Goal: Task Accomplishment & Management: Complete application form

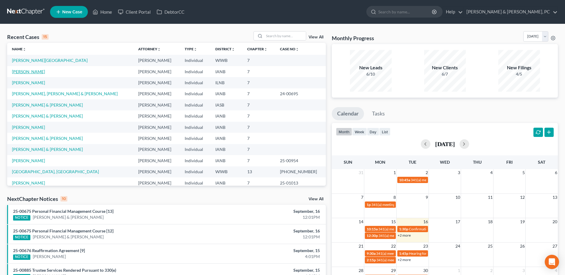
click at [27, 74] on link "[PERSON_NAME]" at bounding box center [28, 71] width 33 height 5
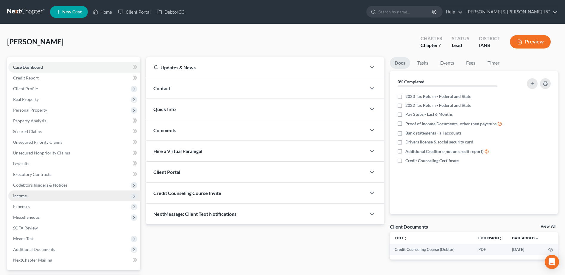
click at [46, 197] on span "Income" at bounding box center [74, 196] width 132 height 11
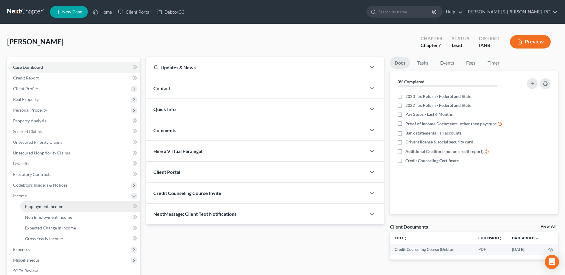
click at [46, 205] on span "Employment Income" at bounding box center [44, 206] width 38 height 5
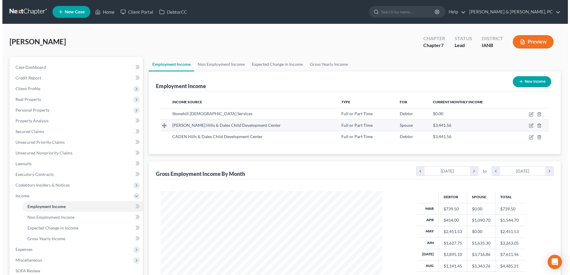
scroll to position [111, 233]
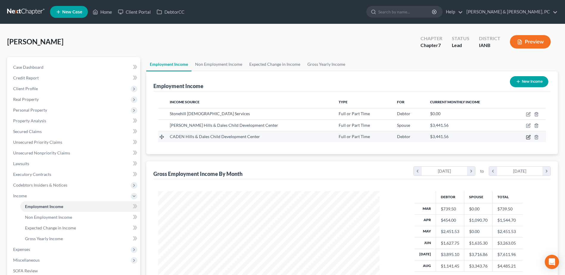
click at [528, 136] on icon "button" at bounding box center [528, 137] width 5 height 5
select select "0"
select select "16"
select select "1"
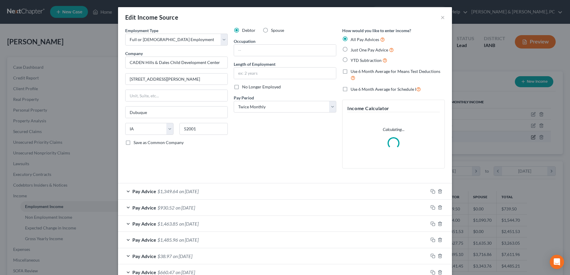
scroll to position [111, 235]
click at [430, 206] on icon "button" at bounding box center [432, 207] width 5 height 5
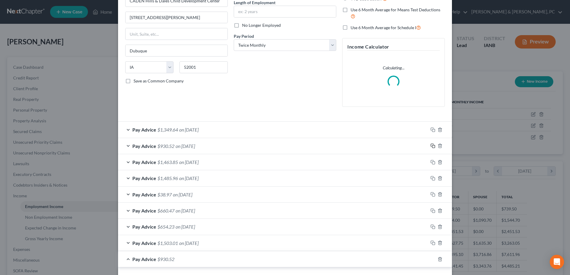
scroll to position [266, 0]
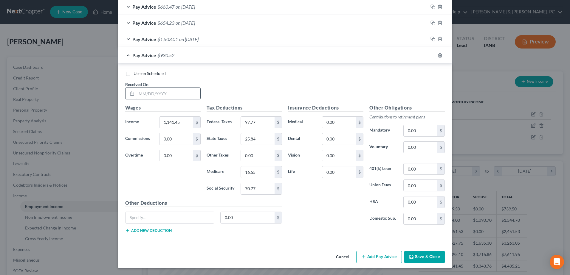
click at [181, 90] on input "text" at bounding box center [168, 93] width 64 height 11
type input "[DATE]"
click at [187, 125] on input "1,141.45" at bounding box center [176, 122] width 34 height 11
type input "1,458.82"
click at [259, 120] on input "97.77" at bounding box center [258, 122] width 34 height 11
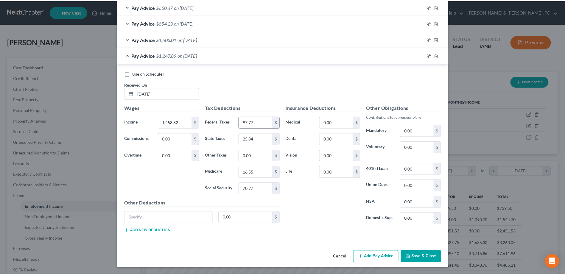
scroll to position [284, 0]
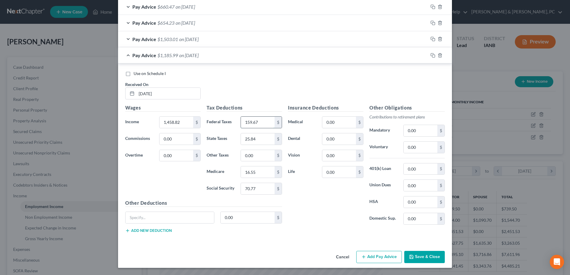
type input "159.67"
type input "37.90"
type input "21.16"
type input "90.45"
click at [418, 249] on div "Cancel Add Pay Advice Save & Close" at bounding box center [285, 259] width 334 height 20
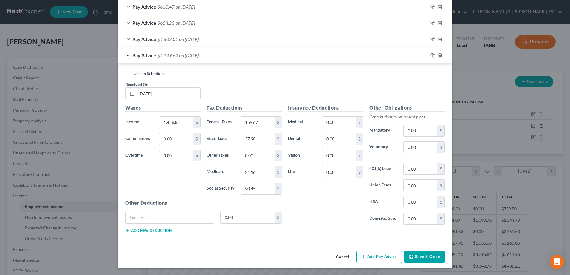
click at [420, 256] on button "Save & Close" at bounding box center [424, 257] width 41 height 13
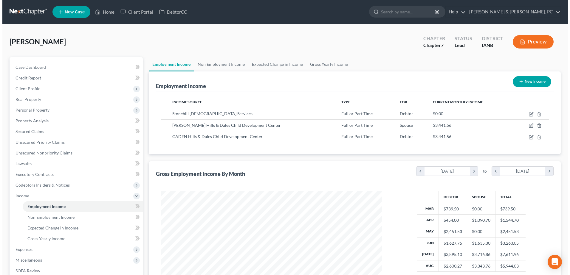
scroll to position [30, 0]
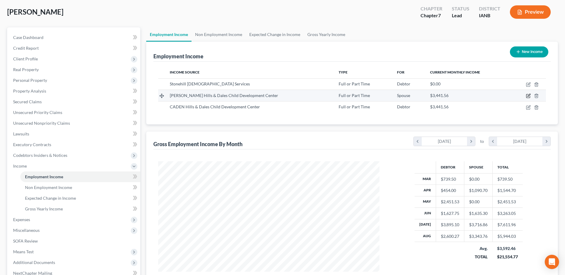
click at [526, 97] on icon "button" at bounding box center [528, 96] width 4 height 4
select select "0"
select select "16"
select select "1"
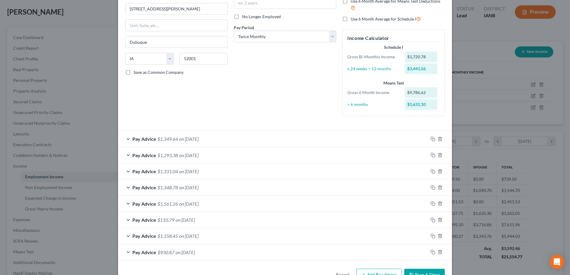
scroll to position [88, 0]
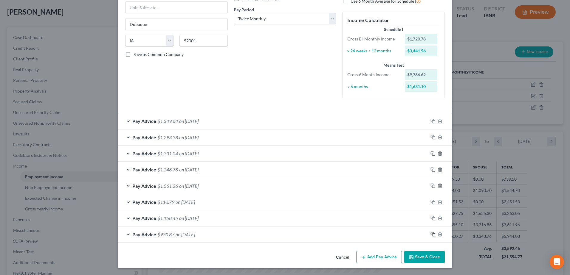
click at [430, 234] on icon "button" at bounding box center [432, 234] width 5 height 5
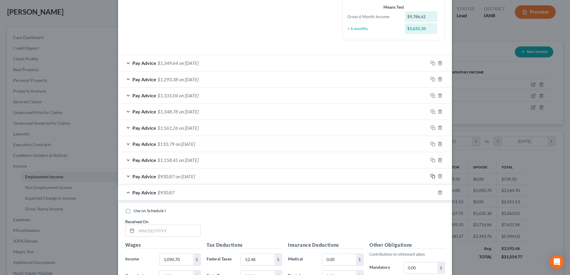
scroll to position [267, 0]
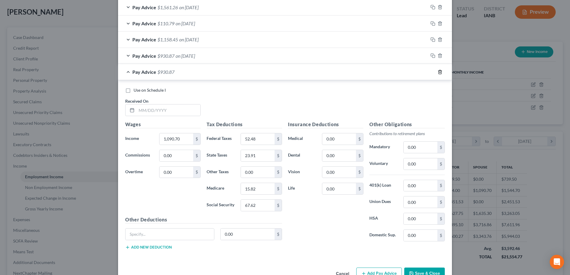
click at [439, 72] on line "button" at bounding box center [439, 72] width 0 height 1
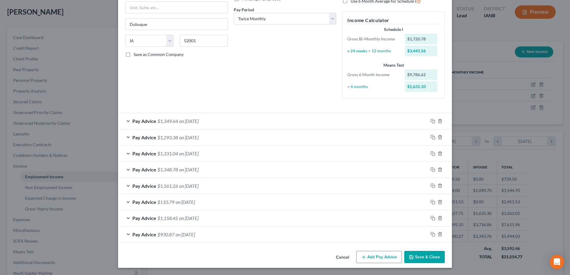
scroll to position [111, 235]
click at [432, 234] on rect "button" at bounding box center [433, 235] width 3 height 3
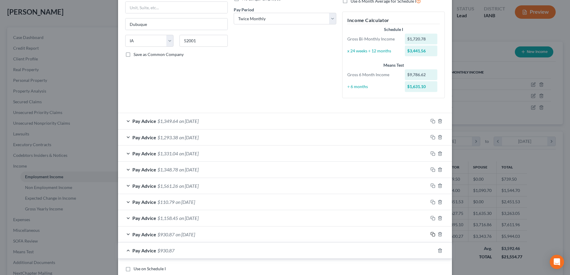
scroll to position [178, 0]
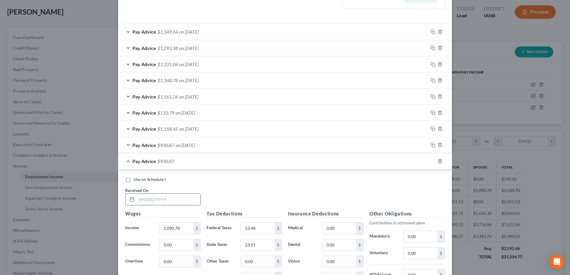
click at [166, 203] on input "text" at bounding box center [168, 199] width 64 height 11
type input "[DATE]"
click at [183, 228] on input "1,090.70" at bounding box center [176, 228] width 34 height 11
type input "1,749.57"
click at [260, 225] on input "52.48" at bounding box center [258, 228] width 34 height 11
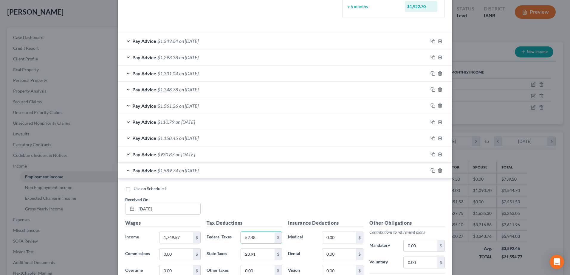
scroll to position [238, 0]
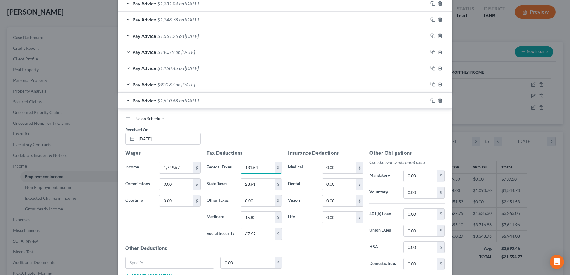
type input "131.54"
type input "48.95"
type input "25.36"
type input "108.48"
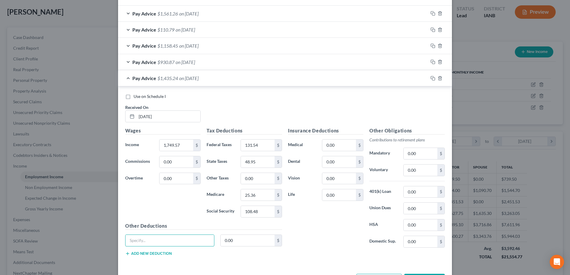
scroll to position [284, 0]
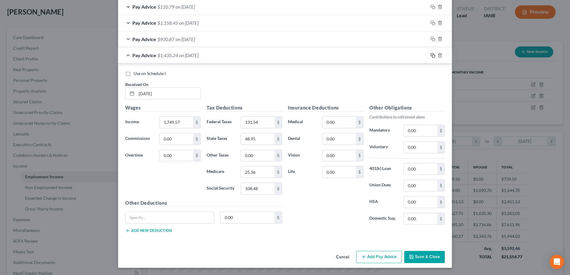
click at [432, 57] on rect "button" at bounding box center [433, 56] width 3 height 3
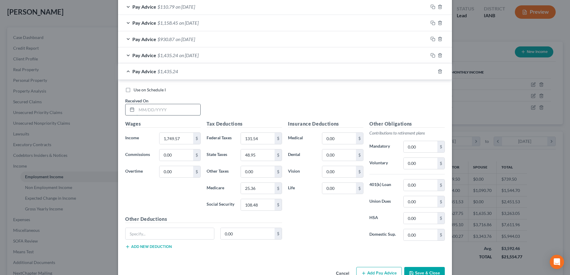
click at [189, 110] on input "text" at bounding box center [168, 109] width 64 height 11
type input "[DATE]"
type input "1,740.04"
click at [250, 140] on input "131.54" at bounding box center [258, 138] width 34 height 11
type input "130.40"
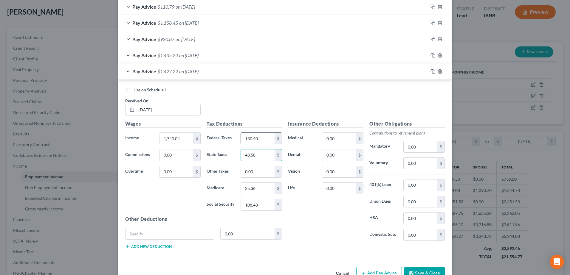
type input "48.58"
type input "25.23"
click at [264, 198] on div "Tax Deductions Federal Taxes 130.40 $ State Taxes 48.58 $ Other Taxes 0.00 $ Me…" at bounding box center [243, 167] width 81 height 95
click at [264, 199] on div "130.40 $" at bounding box center [260, 205] width 41 height 12
drag, startPoint x: 264, startPoint y: 199, endPoint x: 259, endPoint y: 207, distance: 9.3
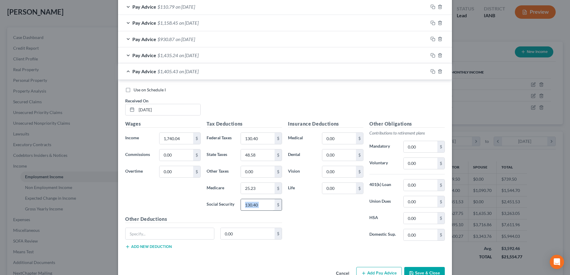
click at [259, 207] on input "130.40" at bounding box center [258, 204] width 34 height 11
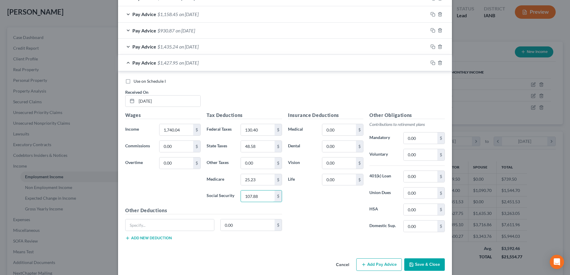
scroll to position [300, 0]
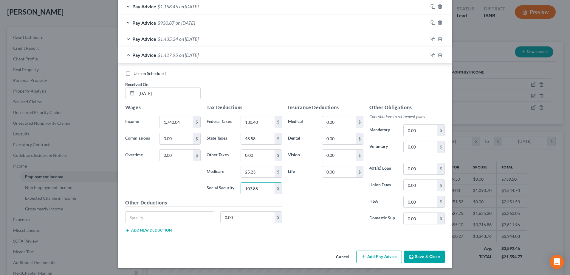
type input "107.88"
click at [382, 259] on button "Add Pay Advice" at bounding box center [379, 257] width 46 height 13
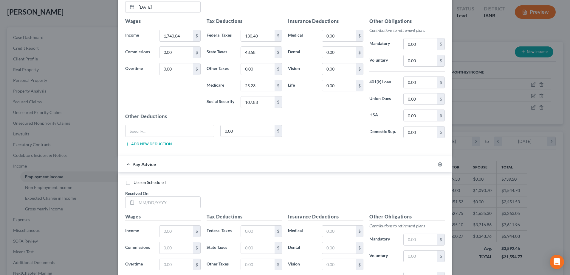
scroll to position [389, 0]
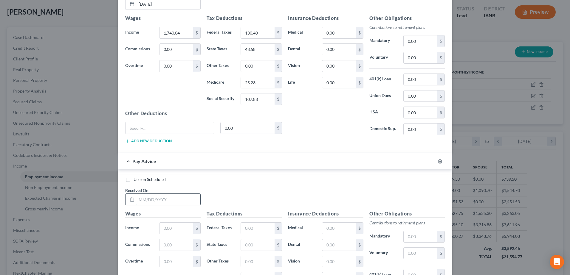
click at [169, 198] on input "text" at bounding box center [168, 199] width 64 height 11
type input "[DATE]"
type input "1,721.90"
click at [263, 231] on input "text" at bounding box center [258, 228] width 34 height 11
type input "128.22"
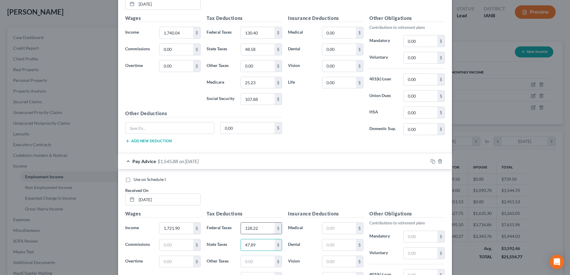
type input "47.89"
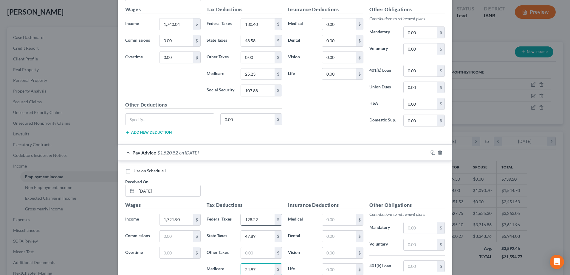
type input "24.97"
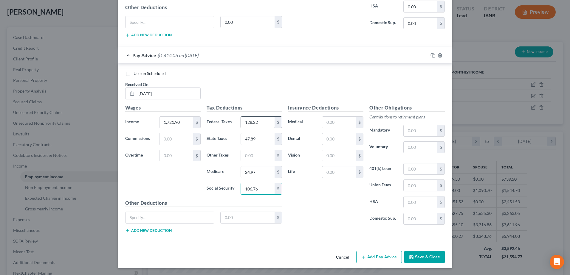
type input "106.76"
click at [363, 253] on button "Add Pay Advice" at bounding box center [379, 257] width 46 height 13
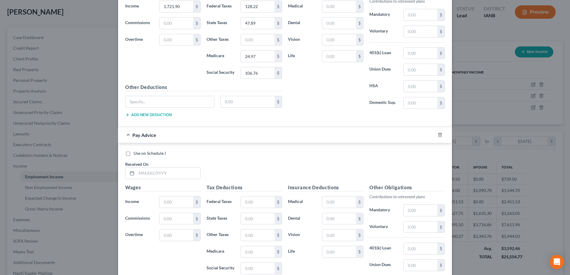
scroll to position [615, 0]
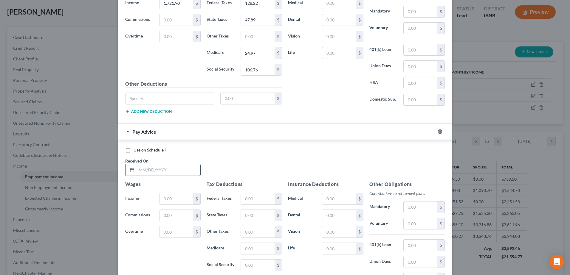
click at [173, 175] on input "text" at bounding box center [168, 169] width 64 height 11
type input "[DATE]"
type input "1,710.62"
click at [256, 198] on input "text" at bounding box center [258, 198] width 34 height 11
type input "126.87"
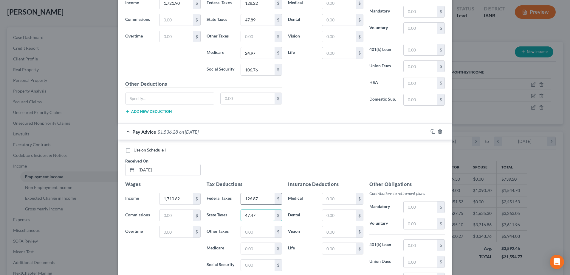
type input "47.47"
type input "24.81"
type input "106.06"
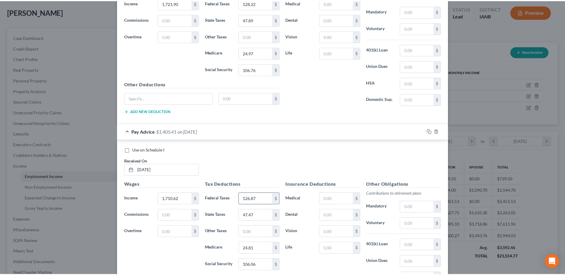
scroll to position [691, 0]
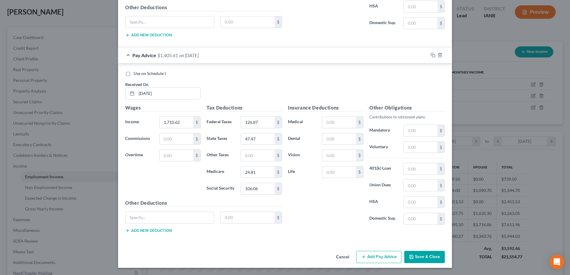
click at [419, 261] on button "Save & Close" at bounding box center [424, 257] width 41 height 13
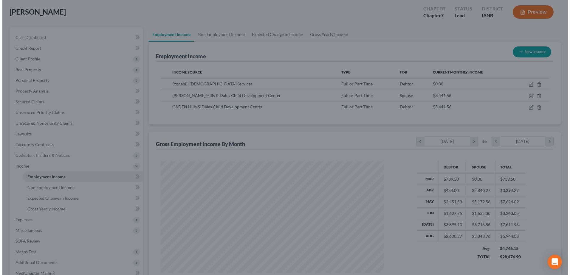
scroll to position [297776, 297653]
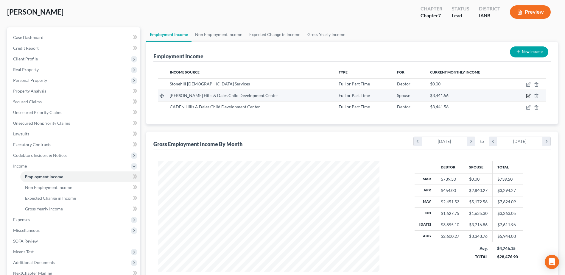
click at [530, 96] on icon "button" at bounding box center [528, 96] width 5 height 5
select select "0"
select select "16"
select select "1"
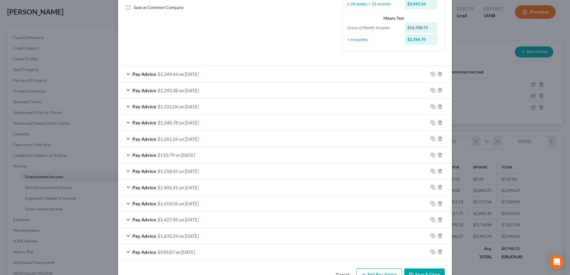
scroll to position [153, 0]
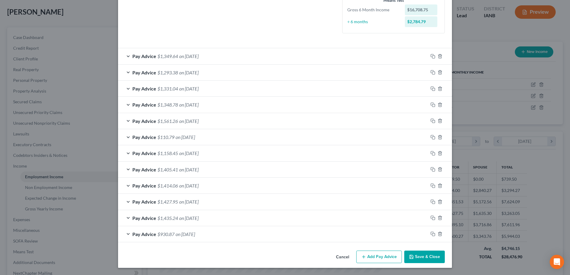
click at [378, 258] on button "Add Pay Advice" at bounding box center [379, 257] width 46 height 13
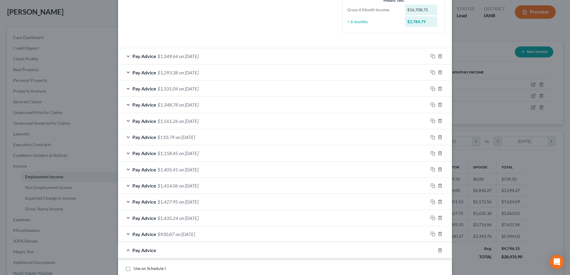
scroll to position [302, 0]
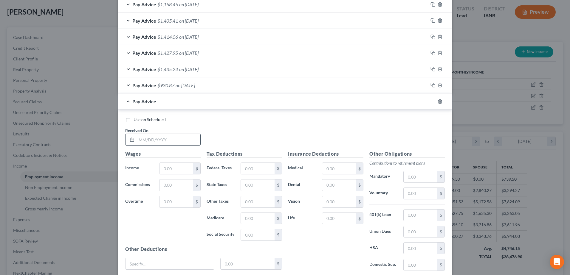
click at [173, 144] on input "text" at bounding box center [168, 139] width 64 height 11
type input "[DATE]"
click at [175, 171] on input "text" at bounding box center [176, 168] width 34 height 11
type input "1,933.78"
click at [254, 171] on input "text" at bounding box center [258, 168] width 34 height 11
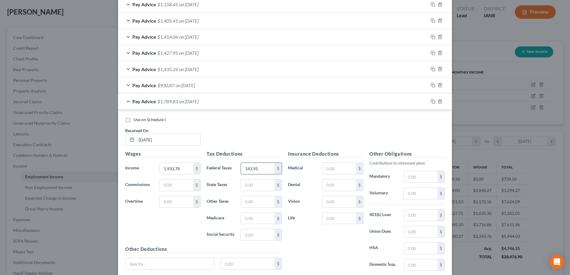
type input "143.95"
type input "52.87"
type input "26.86"
type input "114.88"
click at [265, 186] on input "52.87" at bounding box center [258, 185] width 34 height 11
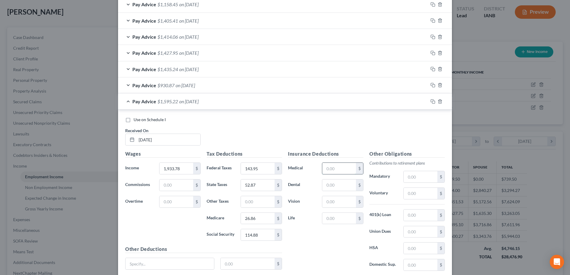
click at [329, 172] on input "text" at bounding box center [339, 168] width 34 height 11
type input "70.63"
type input "4.53"
type input "5.69"
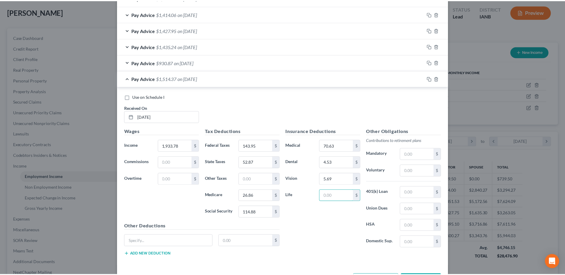
scroll to position [349, 0]
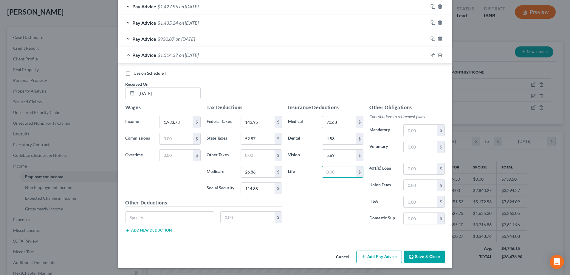
click at [415, 254] on button "Save & Close" at bounding box center [424, 257] width 41 height 13
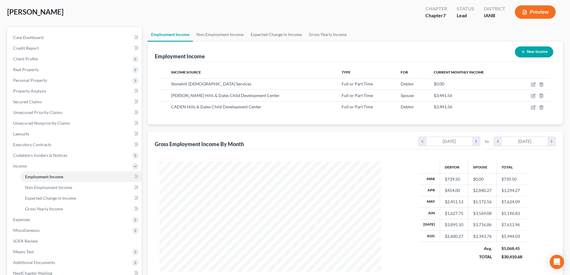
scroll to position [297776, 297653]
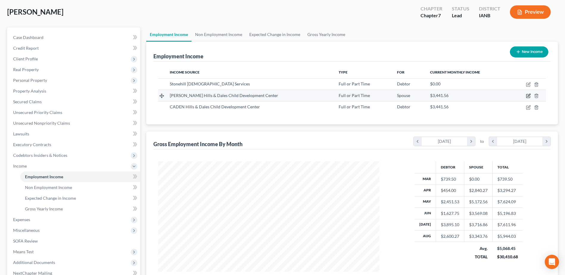
click at [529, 97] on icon "button" at bounding box center [528, 96] width 5 height 5
select select "0"
select select "16"
select select "1"
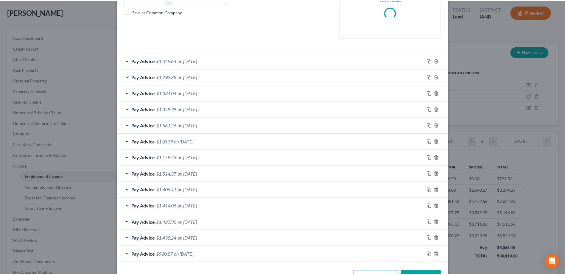
scroll to position [151, 0]
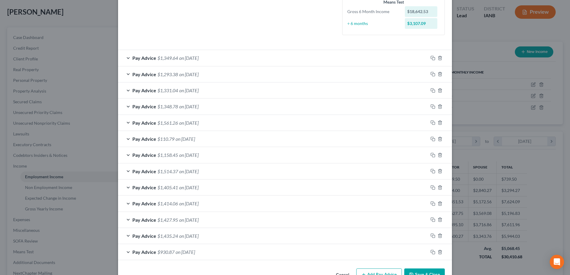
click at [427, 271] on button "Save & Close" at bounding box center [424, 275] width 41 height 13
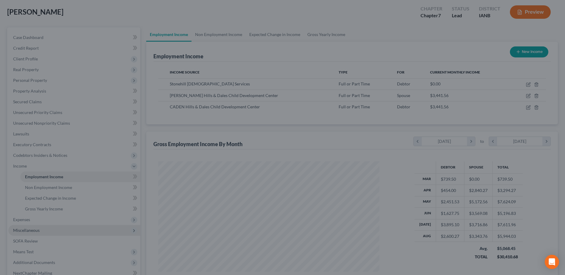
scroll to position [297776, 297653]
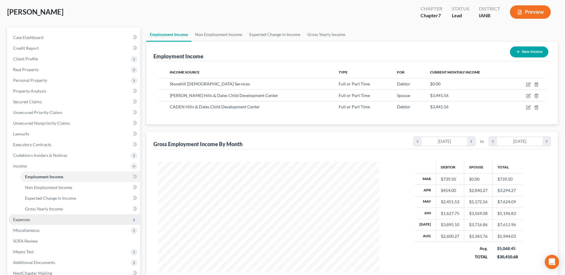
click at [32, 219] on span "Expenses" at bounding box center [74, 219] width 132 height 11
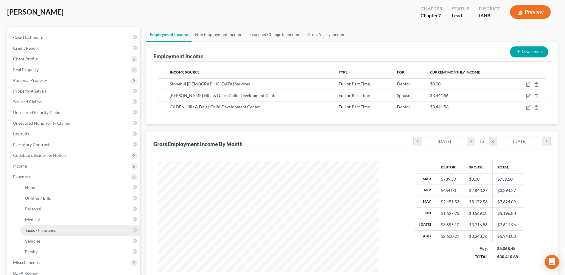
click at [35, 230] on span "Taxes / Insurance" at bounding box center [40, 230] width 31 height 5
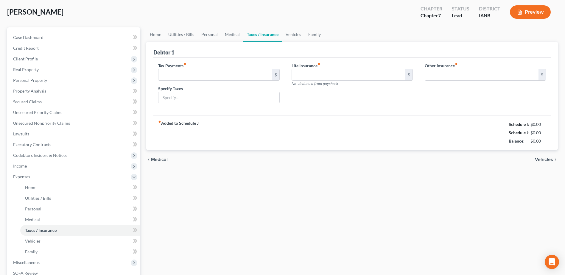
type input "467.00"
type input "0.00"
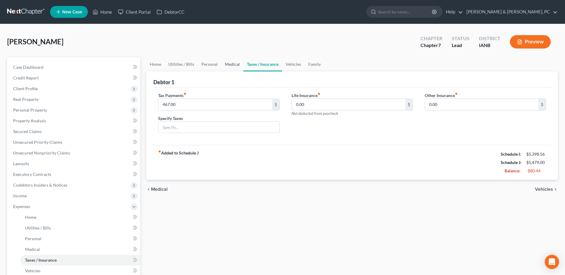
click at [236, 66] on link "Medical" at bounding box center [232, 64] width 22 height 14
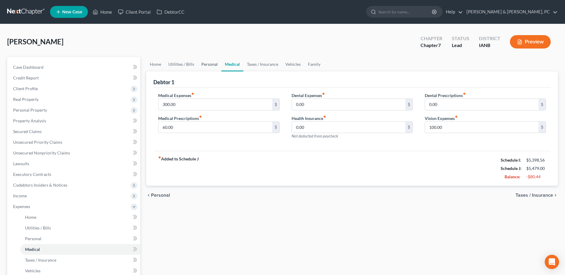
click at [216, 66] on link "Personal" at bounding box center [210, 64] width 24 height 14
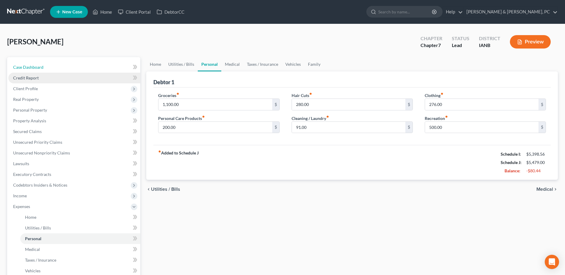
drag, startPoint x: 78, startPoint y: 67, endPoint x: 74, endPoint y: 78, distance: 12.3
click at [78, 67] on link "Case Dashboard" at bounding box center [74, 67] width 132 height 11
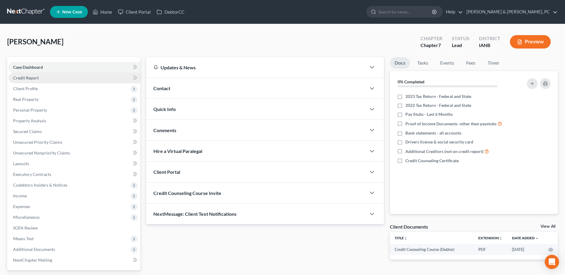
click at [74, 78] on link "Credit Report" at bounding box center [74, 78] width 132 height 11
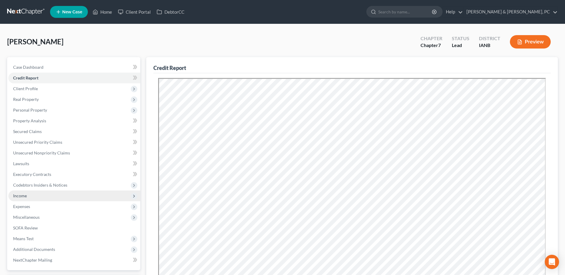
click at [33, 197] on span "Income" at bounding box center [74, 196] width 132 height 11
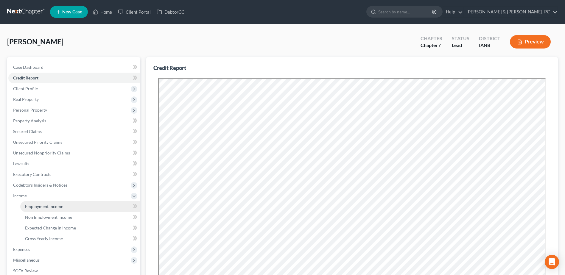
click at [30, 207] on span "Employment Income" at bounding box center [44, 206] width 38 height 5
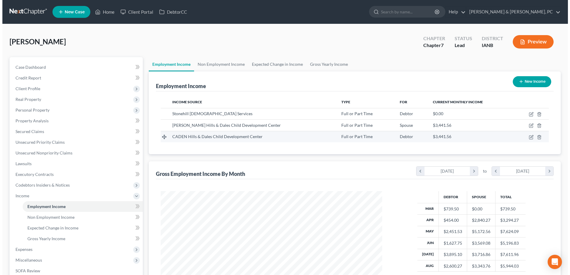
scroll to position [111, 233]
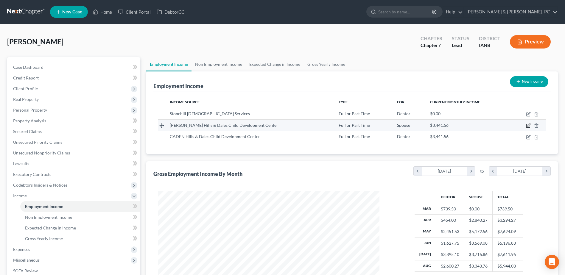
click at [528, 125] on icon "button" at bounding box center [528, 125] width 5 height 5
select select "0"
select select "16"
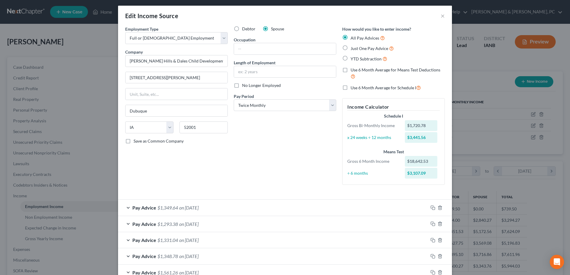
scroll to position [0, 0]
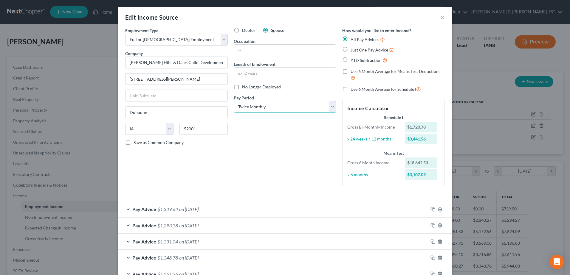
click at [260, 111] on select "Select Monthly Twice Monthly Every Other Week Weekly" at bounding box center [285, 107] width 102 height 12
click at [264, 108] on select "Select Monthly Twice Monthly Every Other Week Weekly" at bounding box center [285, 107] width 102 height 12
select select "2"
click at [234, 101] on select "Select Monthly Twice Monthly Every Other Week Weekly" at bounding box center [285, 107] width 102 height 12
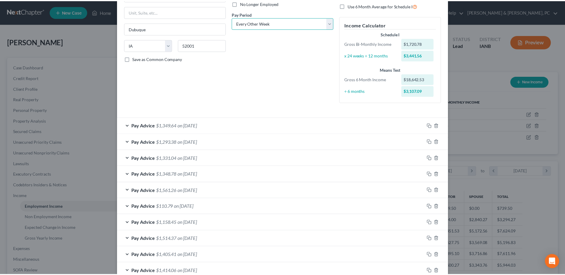
scroll to position [169, 0]
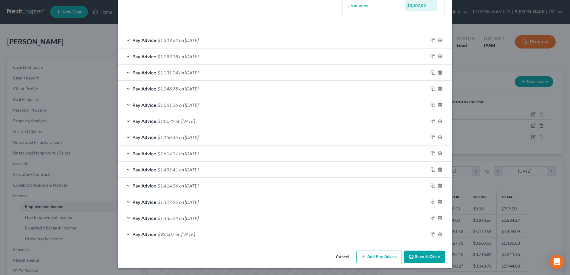
click at [423, 254] on button "Save & Close" at bounding box center [424, 257] width 41 height 13
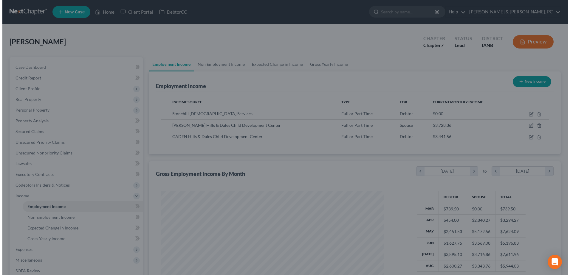
scroll to position [297776, 297653]
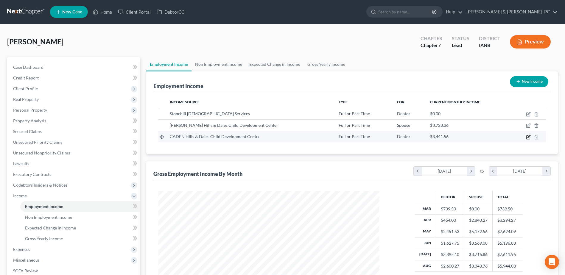
click at [527, 137] on icon "button" at bounding box center [528, 137] width 5 height 5
select select "0"
select select "16"
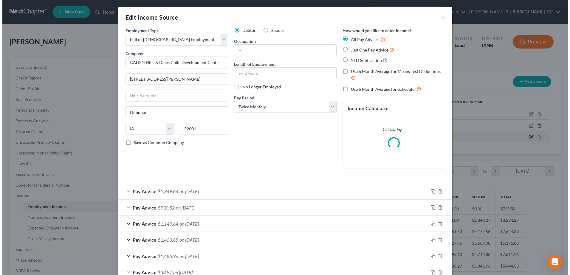
scroll to position [111, 235]
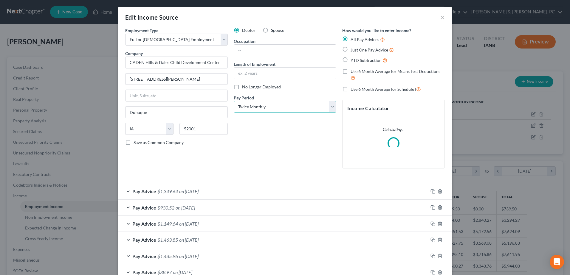
click at [271, 107] on select "Select Monthly Twice Monthly Every Other Week Weekly" at bounding box center [285, 107] width 102 height 12
select select "2"
click at [234, 101] on select "Select Monthly Twice Monthly Every Other Week Weekly" at bounding box center [285, 107] width 102 height 12
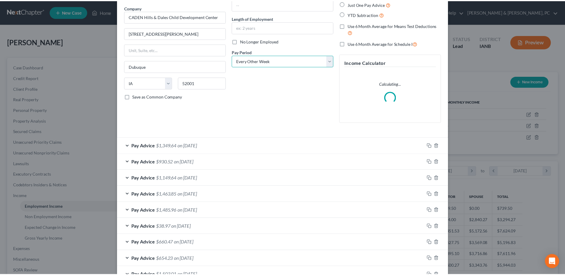
scroll to position [87, 0]
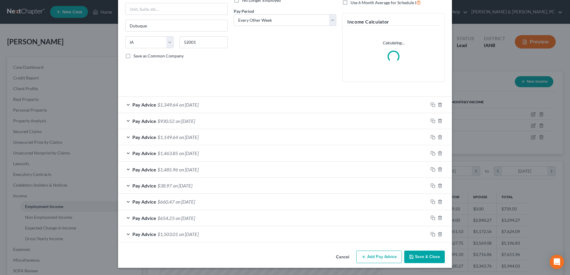
click at [417, 258] on button "Save & Close" at bounding box center [424, 257] width 41 height 13
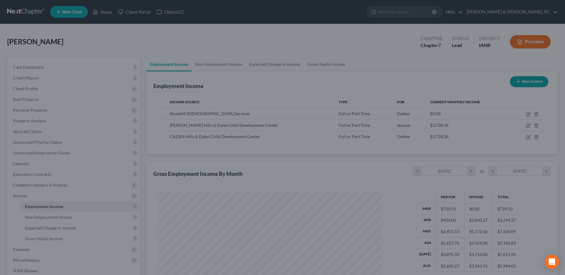
scroll to position [297776, 297653]
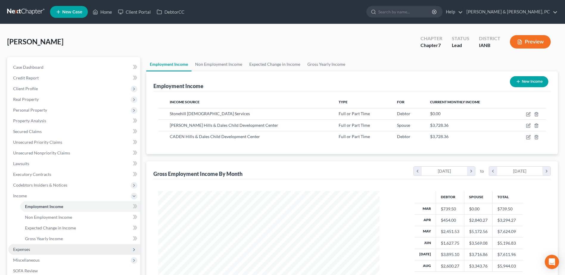
click at [43, 246] on span "Expenses" at bounding box center [74, 249] width 132 height 11
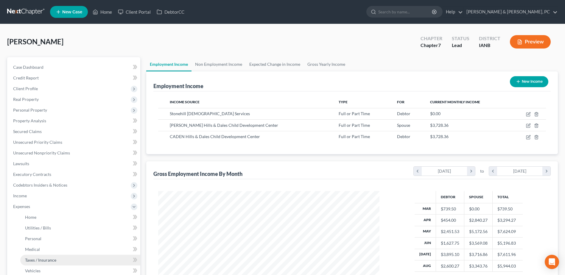
click at [39, 258] on span "Taxes / Insurance" at bounding box center [40, 260] width 31 height 5
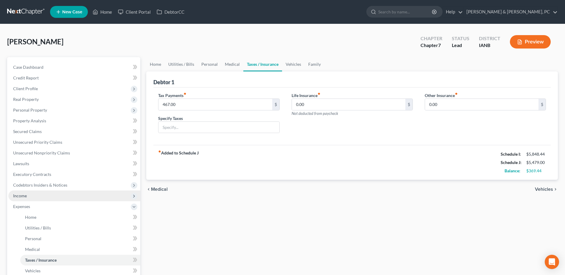
click at [50, 196] on span "Income" at bounding box center [74, 196] width 132 height 11
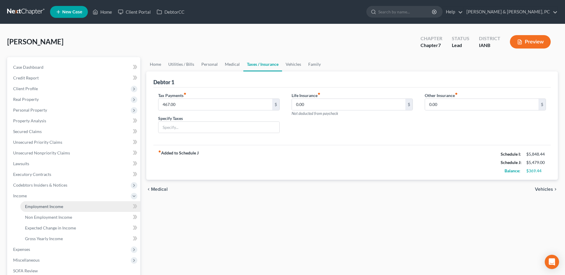
click at [46, 207] on span "Employment Income" at bounding box center [44, 206] width 38 height 5
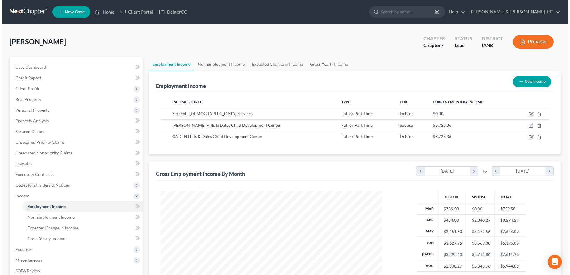
scroll to position [111, 233]
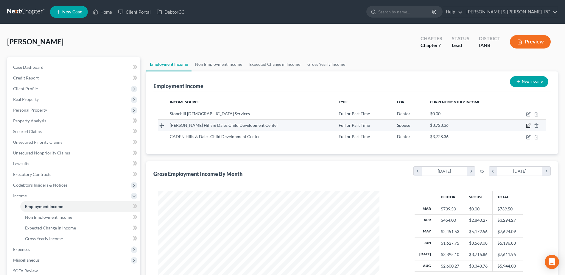
click at [528, 124] on icon "button" at bounding box center [528, 126] width 4 height 4
select select "0"
select select "16"
select select "2"
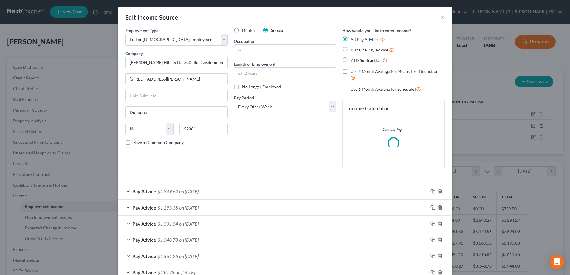
scroll to position [111, 235]
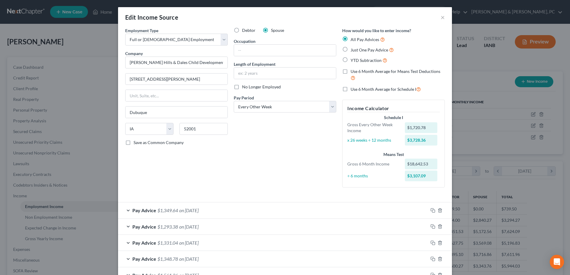
click at [350, 89] on label "Use 6 Month Average for Schedule I" at bounding box center [385, 89] width 70 height 7
click at [353, 89] on input "Use 6 Month Average for Schedule I" at bounding box center [355, 88] width 4 height 4
checkbox input "true"
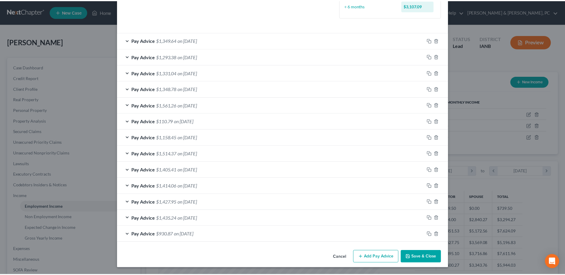
scroll to position [170, 0]
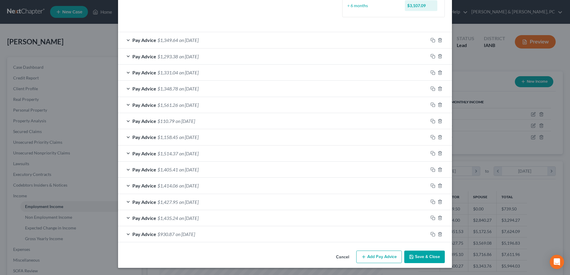
click at [426, 257] on button "Save & Close" at bounding box center [424, 257] width 41 height 13
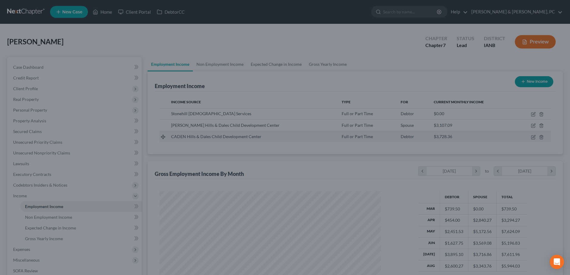
scroll to position [297776, 297653]
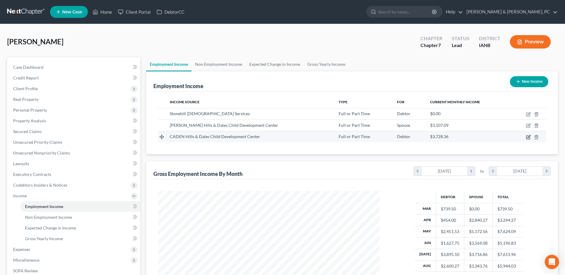
click at [526, 139] on td at bounding box center [528, 136] width 35 height 11
click at [527, 138] on icon "button" at bounding box center [528, 137] width 5 height 5
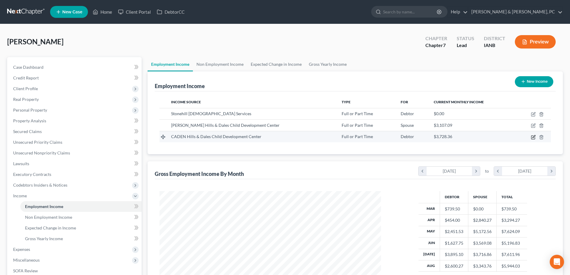
select select "0"
select select "16"
select select "2"
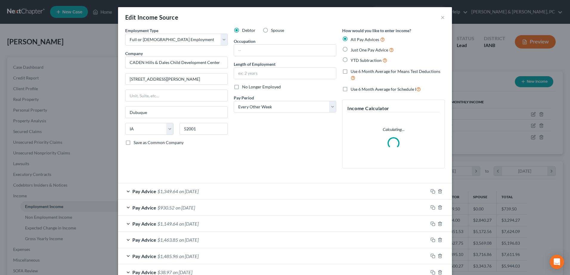
scroll to position [111, 235]
click at [350, 88] on label "Use 6 Month Average for Schedule I" at bounding box center [385, 89] width 70 height 7
click at [353, 88] on input "Use 6 Month Average for Schedule I" at bounding box center [355, 88] width 4 height 4
checkbox input "true"
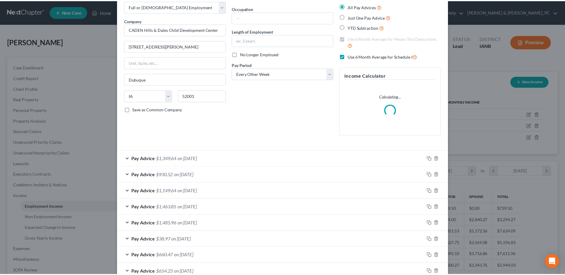
scroll to position [87, 0]
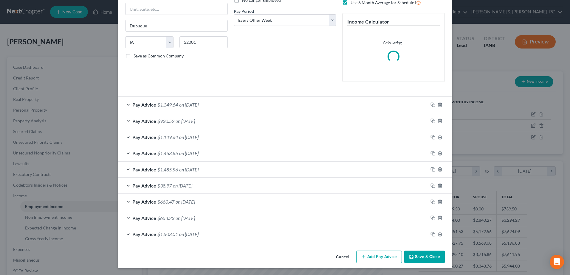
click at [409, 254] on button "Save & Close" at bounding box center [424, 257] width 41 height 13
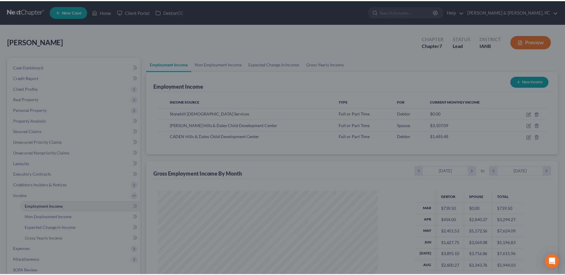
scroll to position [297776, 297653]
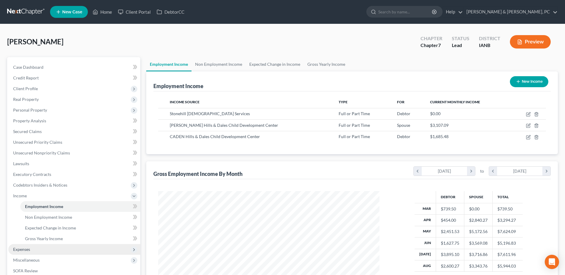
click at [43, 249] on span "Expenses" at bounding box center [74, 249] width 132 height 11
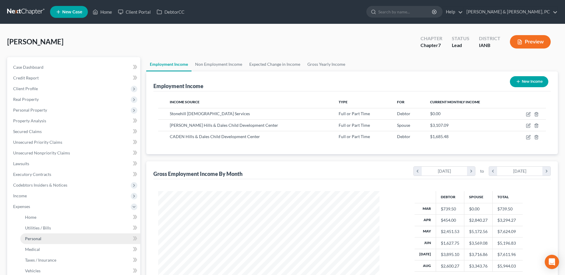
click at [50, 237] on link "Personal" at bounding box center [80, 239] width 120 height 11
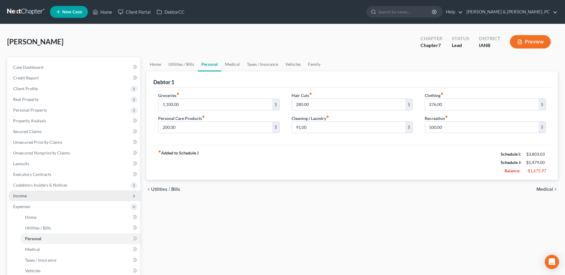
click at [28, 199] on span "Income" at bounding box center [74, 196] width 132 height 11
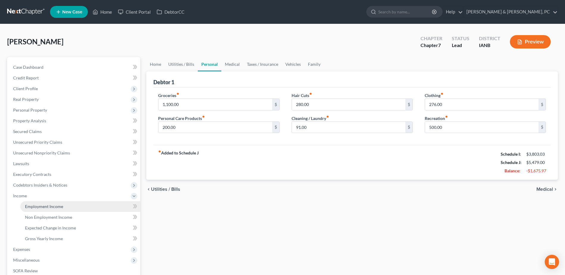
click at [45, 206] on span "Employment Income" at bounding box center [44, 206] width 38 height 5
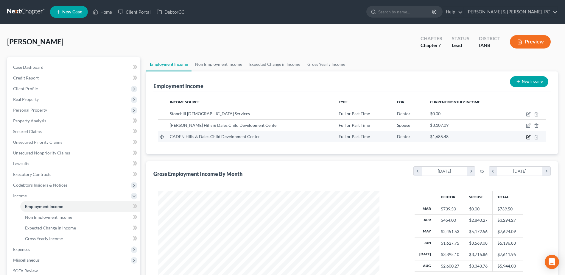
click at [528, 137] on icon "button" at bounding box center [528, 137] width 5 height 5
select select "0"
select select "16"
select select "2"
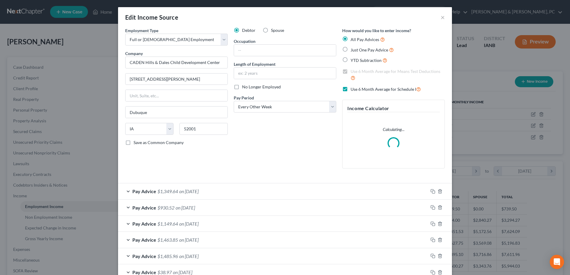
click at [350, 88] on label "Use 6 Month Average for Schedule I" at bounding box center [385, 89] width 70 height 7
click at [353, 88] on input "Use 6 Month Average for Schedule I" at bounding box center [355, 88] width 4 height 4
checkbox input "false"
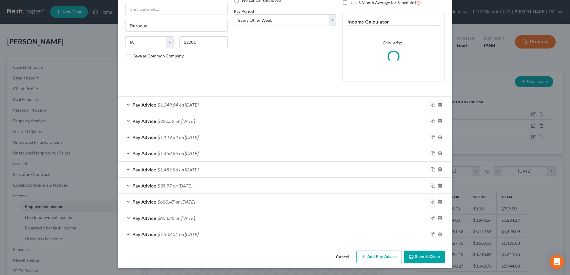
click at [427, 255] on button "Save & Close" at bounding box center [424, 257] width 41 height 13
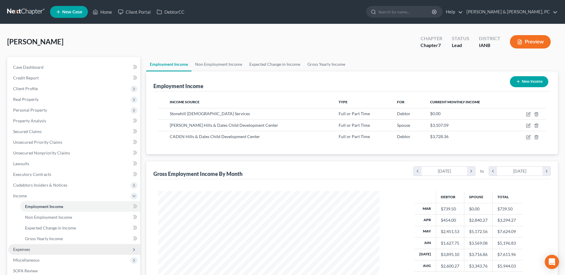
click at [45, 247] on span "Expenses" at bounding box center [74, 249] width 132 height 11
click at [43, 251] on link "Medical" at bounding box center [80, 249] width 120 height 11
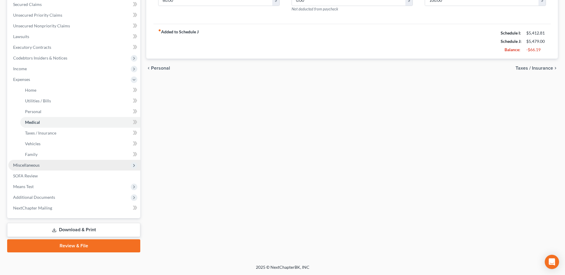
click at [21, 168] on span "Miscellaneous" at bounding box center [74, 165] width 132 height 11
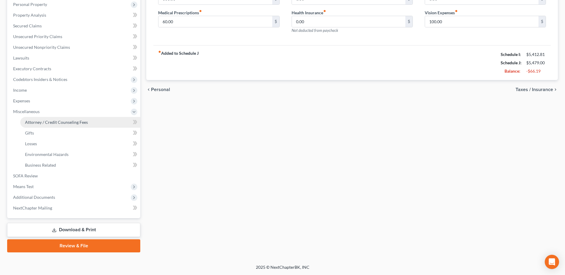
click at [58, 123] on span "Attorney / Credit Counseling Fees" at bounding box center [56, 122] width 63 height 5
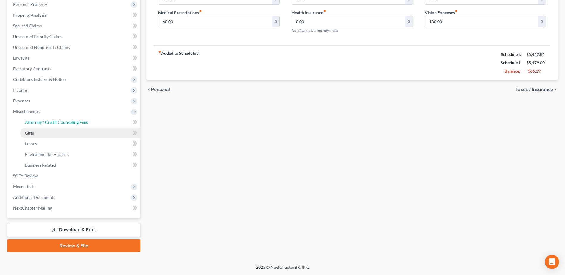
select select "0"
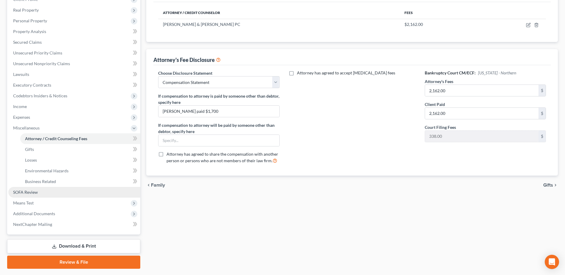
click at [43, 196] on link "SOFA Review" at bounding box center [74, 192] width 132 height 11
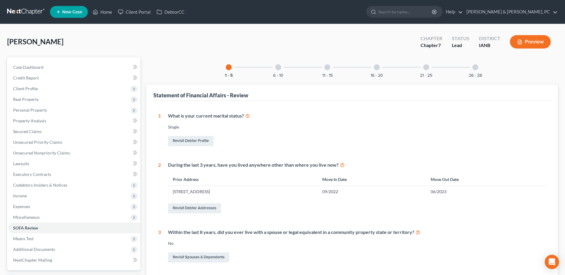
click at [274, 67] on div "6 - 10" at bounding box center [278, 67] width 20 height 20
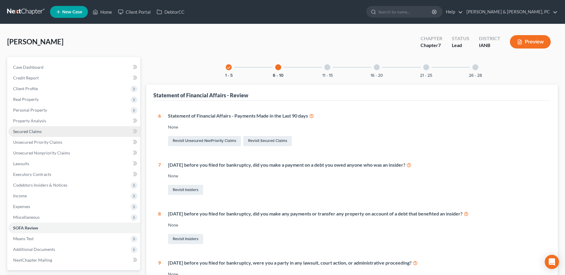
click at [39, 131] on span "Secured Claims" at bounding box center [27, 131] width 29 height 5
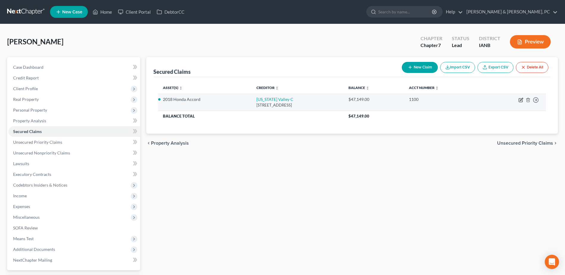
click at [520, 102] on icon "button" at bounding box center [521, 100] width 5 height 5
select select "14"
select select "0"
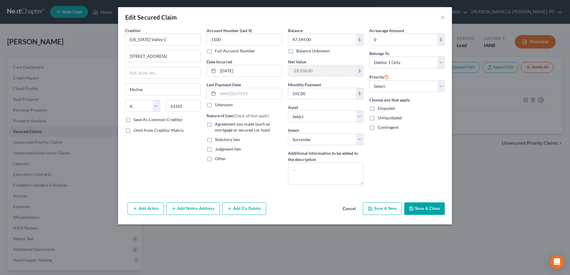
click at [424, 211] on button "Save & Close" at bounding box center [424, 209] width 41 height 13
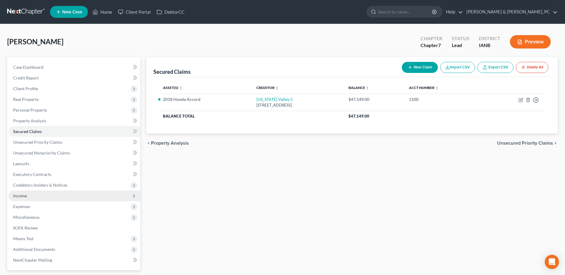
click at [42, 197] on span "Income" at bounding box center [74, 196] width 132 height 11
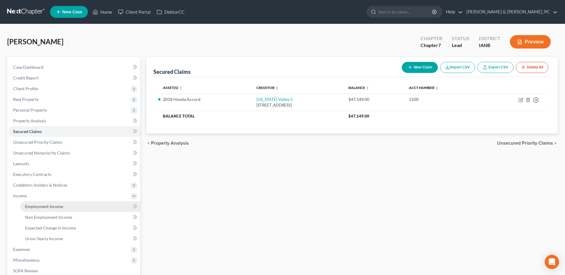
click at [41, 203] on link "Employment Income" at bounding box center [80, 206] width 120 height 11
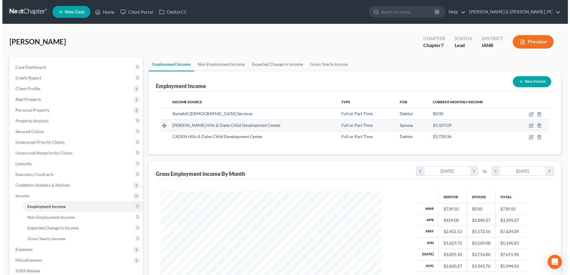
scroll to position [111, 233]
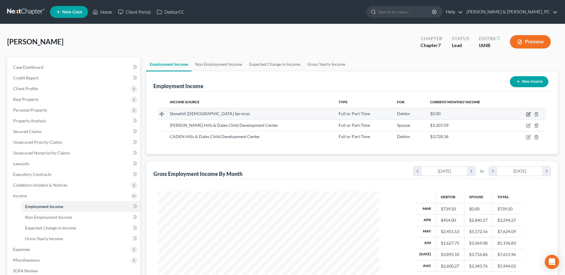
click at [526, 113] on icon "button" at bounding box center [528, 115] width 4 height 4
select select "0"
select select "16"
select select "1"
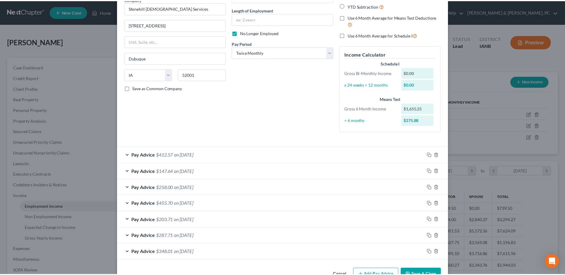
scroll to position [72, 0]
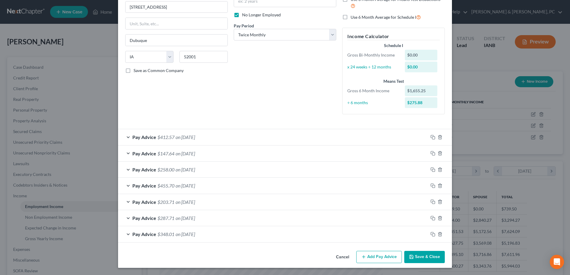
click at [425, 258] on button "Save & Close" at bounding box center [424, 257] width 41 height 13
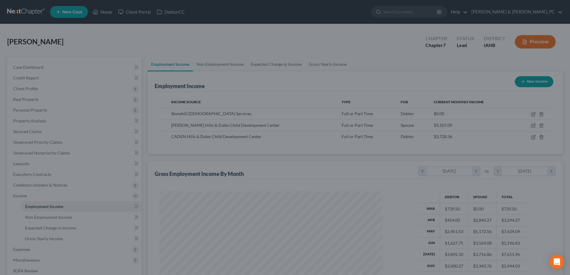
scroll to position [297776, 297653]
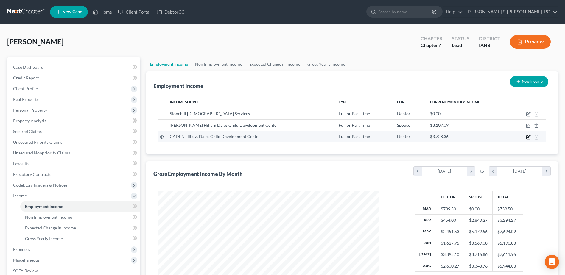
click at [528, 138] on icon "button" at bounding box center [528, 137] width 5 height 5
select select "0"
select select "16"
select select "2"
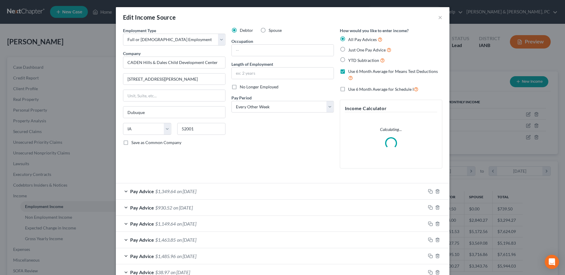
scroll to position [111, 235]
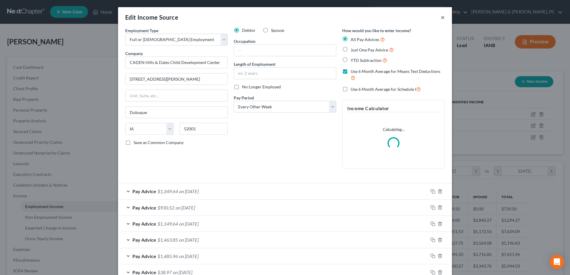
drag, startPoint x: 440, startPoint y: 16, endPoint x: 481, endPoint y: 57, distance: 57.5
click at [440, 16] on button "×" at bounding box center [442, 17] width 4 height 7
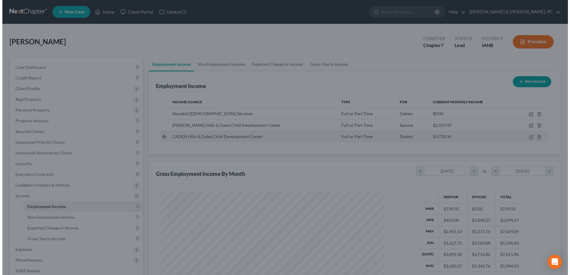
scroll to position [297776, 297653]
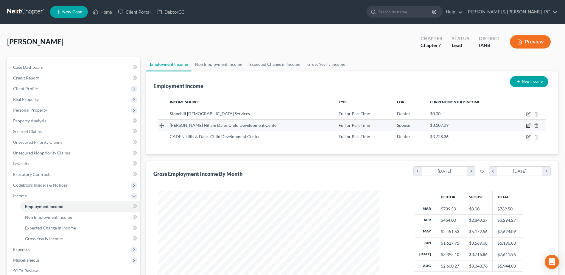
click at [530, 127] on icon "button" at bounding box center [528, 126] width 4 height 4
select select "0"
select select "16"
select select "2"
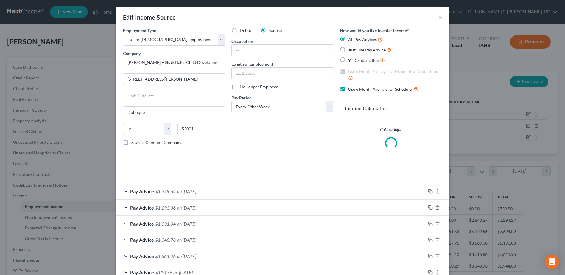
scroll to position [111, 235]
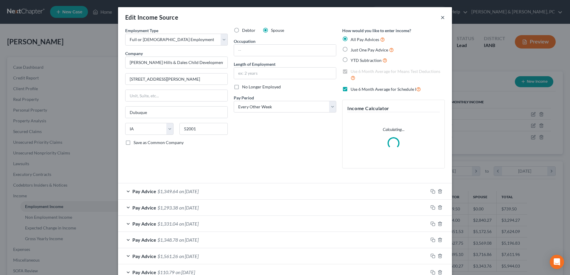
click at [440, 14] on button "×" at bounding box center [442, 17] width 4 height 7
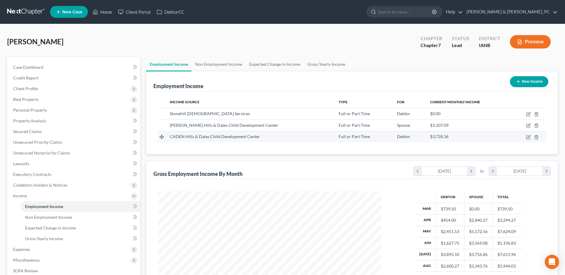
scroll to position [111, 233]
click at [527, 137] on icon "button" at bounding box center [528, 137] width 5 height 5
select select "0"
select select "16"
select select "2"
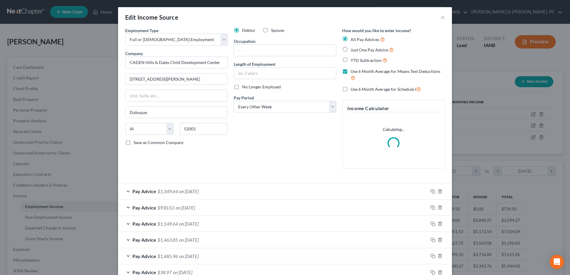
scroll to position [111, 235]
click at [261, 70] on input "text" at bounding box center [285, 73] width 102 height 11
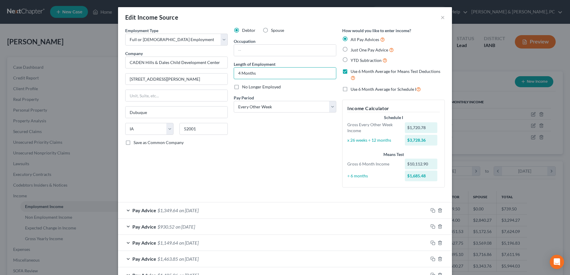
type input "4 Months"
click at [288, 119] on div "Debtor Spouse Occupation Length of Employment 4 Months No Longer Employed Pay P…" at bounding box center [285, 109] width 108 height 165
click at [268, 52] on input "text" at bounding box center [285, 50] width 102 height 11
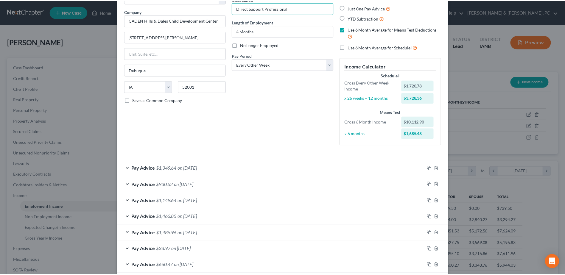
scroll to position [106, 0]
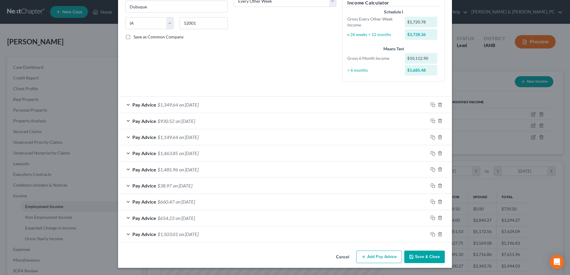
type input "Direct Support Professional"
click at [415, 257] on button "Save & Close" at bounding box center [424, 257] width 41 height 13
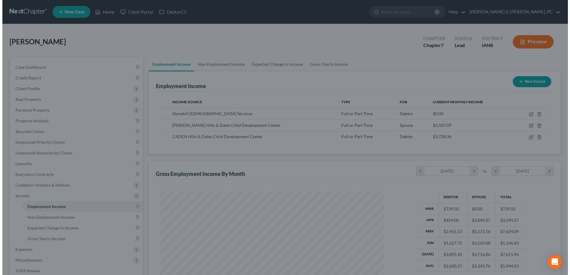
scroll to position [297776, 297653]
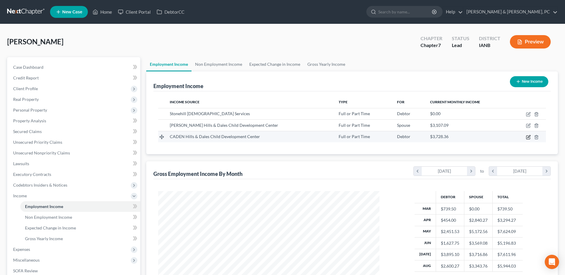
click at [528, 135] on icon "button" at bounding box center [528, 137] width 5 height 5
select select "0"
select select "16"
select select "2"
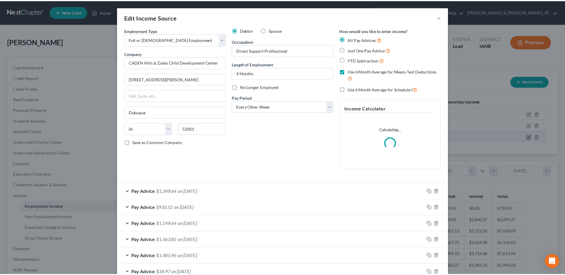
scroll to position [111, 235]
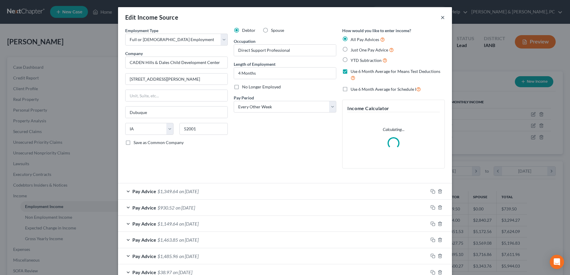
click at [442, 17] on button "×" at bounding box center [442, 17] width 4 height 7
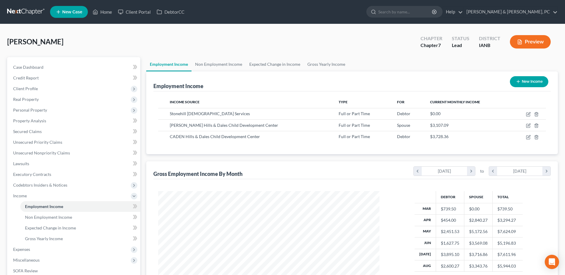
scroll to position [297776, 297653]
